Goal: Information Seeking & Learning: Learn about a topic

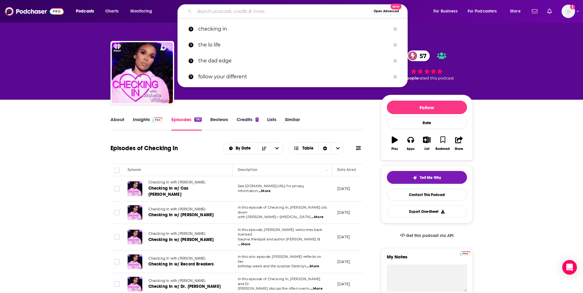
click at [251, 10] on input "Search podcasts, credits, & more..." at bounding box center [282, 11] width 177 height 10
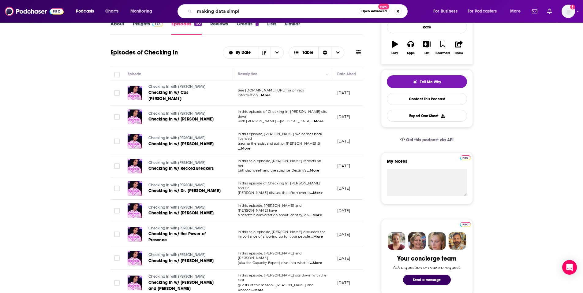
type input "making data simple"
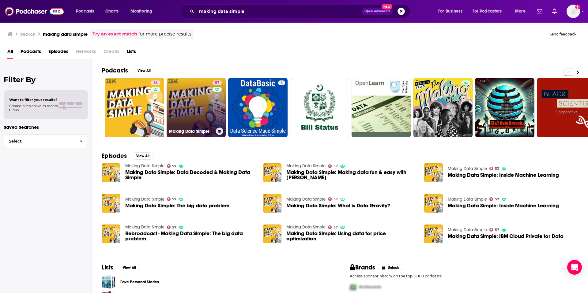
click at [177, 115] on link "57 Making Data Simple" at bounding box center [196, 107] width 59 height 59
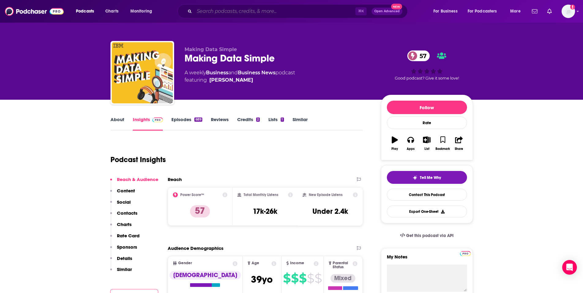
click at [233, 10] on input "Search podcasts, credits, & more..." at bounding box center [274, 11] width 161 height 10
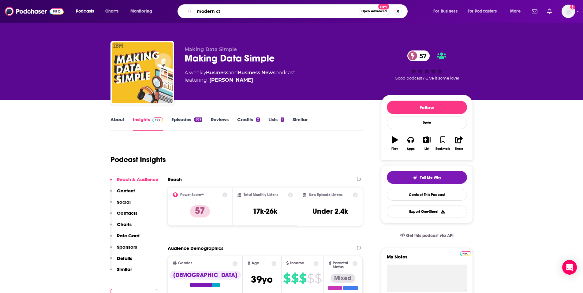
type input "modern cto"
